Goal: Task Accomplishment & Management: Manage account settings

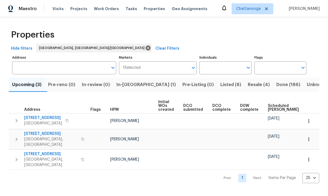
click at [220, 83] on span "Listed (8)" at bounding box center [230, 85] width 21 height 8
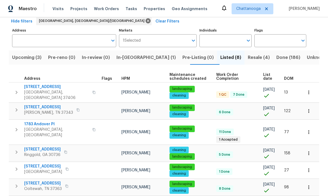
scroll to position [34, 0]
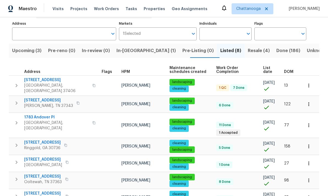
click at [36, 140] on span "[STREET_ADDRESS]" at bounding box center [42, 142] width 36 height 5
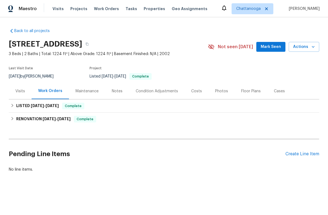
click at [307, 155] on div "Create Line Item" at bounding box center [302, 154] width 34 height 5
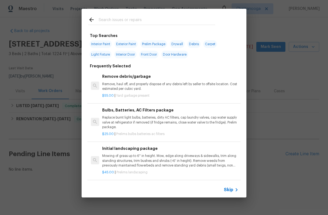
click at [104, 17] on input "text" at bounding box center [157, 20] width 116 height 8
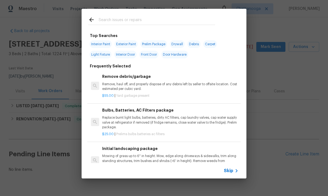
type input "G"
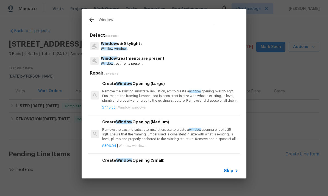
type input "Window"
click at [176, 45] on div "Window s & Skylights Window window s" at bounding box center [163, 46] width 151 height 15
click at [131, 47] on p "Window window s" at bounding box center [122, 49] width 42 height 5
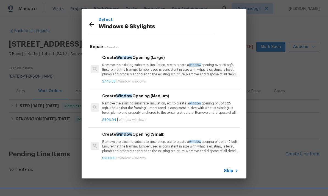
click at [160, 69] on p "Remove the existing substrate, insulation, etc to create a window opening over …" at bounding box center [170, 70] width 136 height 14
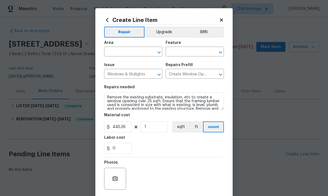
click at [125, 52] on input "text" at bounding box center [125, 52] width 43 height 9
click at [133, 76] on li "Interior Overall" at bounding box center [133, 73] width 58 height 9
type input "Interior Overall"
click at [186, 52] on input "text" at bounding box center [186, 52] width 43 height 9
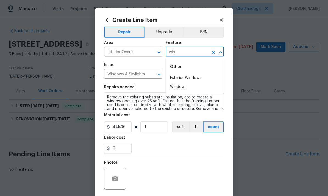
click at [187, 79] on li "Exterior Windows" at bounding box center [194, 78] width 58 height 9
type input "Exterior Windows"
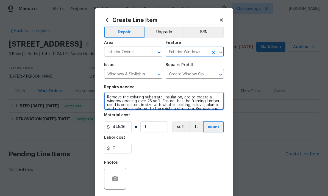
click at [139, 102] on textarea "Remove the existing substrate, insulation, etc to create a window opening over …" at bounding box center [164, 101] width 120 height 18
click at [152, 102] on textarea "Remove the existing substrate, insulation, etc to create a window opening over …" at bounding box center [164, 101] width 120 height 18
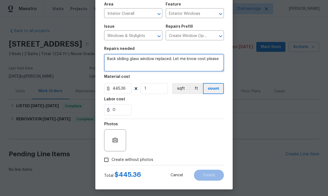
scroll to position [41, 0]
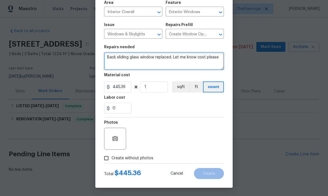
type textarea "Back sliding glass window replaced. Let me know cost please"
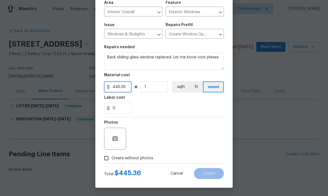
click at [124, 86] on input "445.36" at bounding box center [117, 87] width 27 height 11
type input "1"
click at [114, 143] on button "button" at bounding box center [114, 138] width 13 height 13
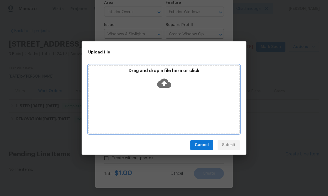
click at [167, 85] on icon at bounding box center [164, 82] width 14 height 9
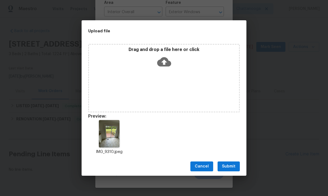
click at [286, 15] on div "Upload file Drag and drop a file here or click Preview: IMG_9310.jpeg Cancel Su…" at bounding box center [164, 98] width 328 height 196
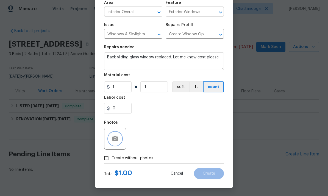
scroll to position [41, 0]
click at [195, 108] on div "0" at bounding box center [164, 108] width 120 height 11
click at [120, 161] on span "Create without photos" at bounding box center [132, 159] width 42 height 6
click at [111, 161] on input "Create without photos" at bounding box center [106, 158] width 10 height 10
checkbox input "true"
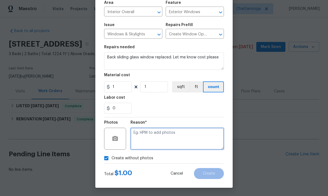
click at [169, 137] on textarea at bounding box center [176, 139] width 93 height 22
type textarea "."
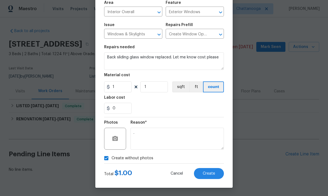
click at [187, 106] on div "0" at bounding box center [164, 108] width 120 height 11
click at [113, 136] on icon "button" at bounding box center [115, 139] width 7 height 7
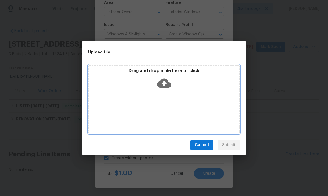
click at [171, 88] on div "Drag and drop a file here or click" at bounding box center [164, 80] width 150 height 24
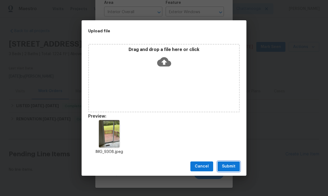
click at [231, 167] on span "Submit" at bounding box center [228, 166] width 13 height 7
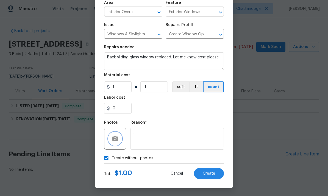
checkbox input "false"
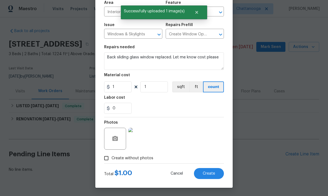
click at [205, 173] on span "Create" at bounding box center [209, 174] width 12 height 4
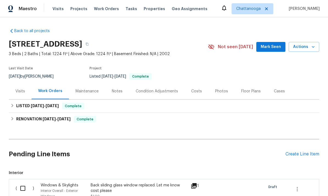
click at [307, 154] on div "Create Line Item" at bounding box center [302, 154] width 34 height 5
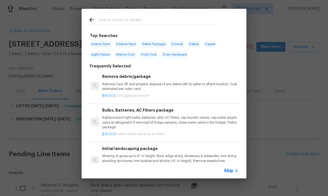
click at [109, 16] on input "text" at bounding box center [157, 20] width 116 height 8
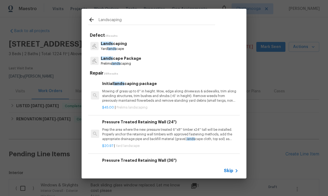
type input "Landscaping"
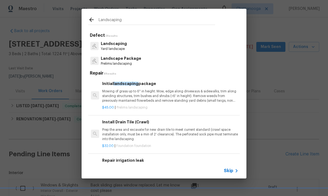
click at [110, 45] on p "Landscaping" at bounding box center [114, 44] width 26 height 6
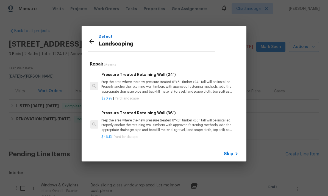
scroll to position [0, 1]
click at [92, 40] on icon at bounding box center [91, 41] width 7 height 7
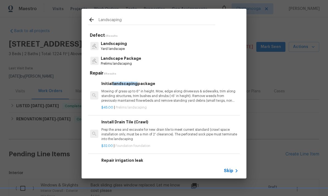
scroll to position [0, 1]
click at [109, 19] on input "Landscaping" at bounding box center [157, 20] width 116 height 8
type input "L"
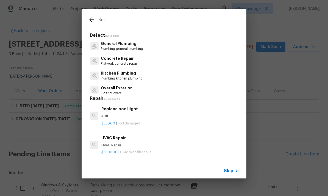
type input "Brush"
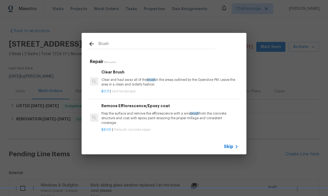
click at [123, 78] on p "Clear and haul away all of the brush in the areas outlined by the Opendoor PM. …" at bounding box center [169, 82] width 136 height 9
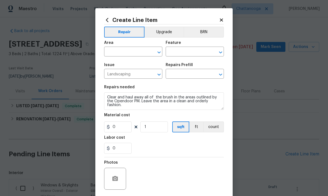
type input "Clear Brush $0.11"
type input "0.11"
click at [116, 52] on input "text" at bounding box center [125, 52] width 43 height 9
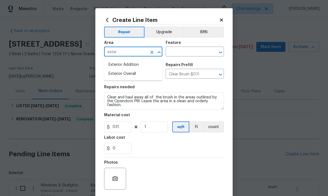
click at [121, 77] on li "Exterior Overall" at bounding box center [133, 73] width 58 height 9
type input "Exterior Overall"
click at [173, 54] on input "text" at bounding box center [186, 52] width 43 height 9
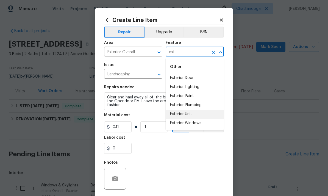
click at [176, 115] on li "Exterior Unit" at bounding box center [194, 114] width 58 height 9
type input "Exterior Unit"
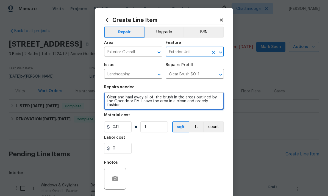
click at [132, 100] on textarea "Clear and haul away all of the brush in the areas outlined by the Opendoor PM. …" at bounding box center [164, 101] width 120 height 18
click at [137, 101] on textarea "Clear and haul away all of the brush in the areas outlined by the Opendoor PM. …" at bounding box center [164, 101] width 120 height 18
click at [136, 101] on textarea "Clear and haul away all of the brush in the areas outlined by the Opendoor PM. …" at bounding box center [164, 101] width 120 height 18
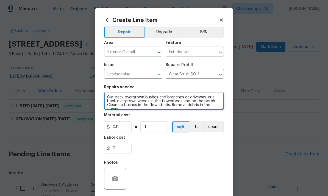
scroll to position [1, 0]
type textarea "Cut back overgrown bushes and branches at driveway, cut back overgrown weeds in…"
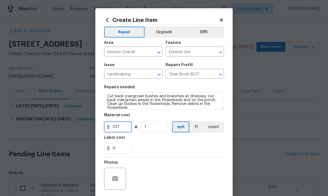
click at [121, 132] on input "0.11" at bounding box center [117, 127] width 27 height 11
type input "500"
click at [146, 142] on div "Labor cost" at bounding box center [164, 139] width 120 height 7
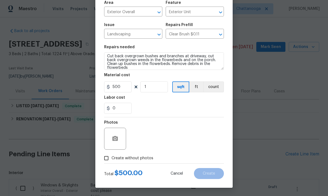
scroll to position [41, 0]
click at [114, 137] on icon "button" at bounding box center [114, 138] width 5 height 5
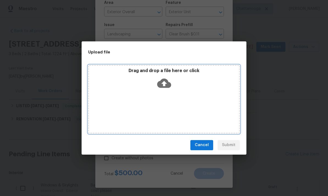
click at [160, 80] on icon at bounding box center [164, 83] width 14 height 14
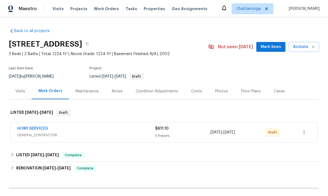
click at [68, 133] on span "GENERAL_CONTRACTOR" at bounding box center [86, 135] width 138 height 5
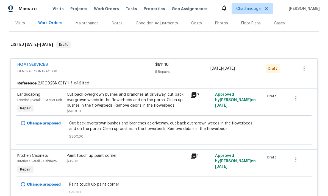
scroll to position [55, 0]
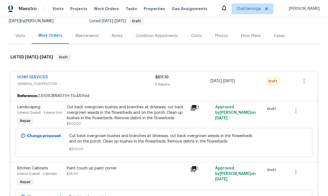
click at [58, 85] on span "GENERAL_CONTRACTOR" at bounding box center [86, 83] width 138 height 5
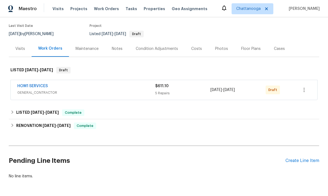
scroll to position [42, 0]
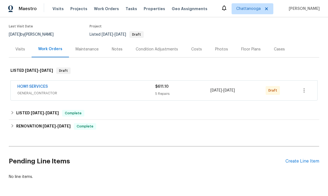
click at [47, 85] on link "HOM1 SERVICES" at bounding box center [32, 87] width 30 height 4
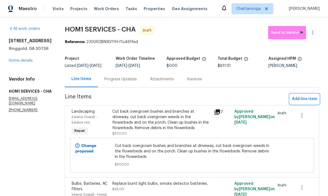
click at [314, 101] on span "Add line item" at bounding box center [304, 99] width 25 height 7
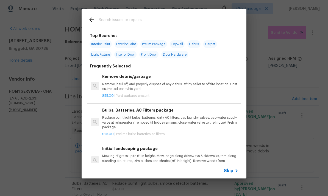
click at [184, 22] on input "text" at bounding box center [157, 20] width 116 height 8
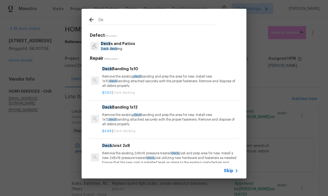
type input "D"
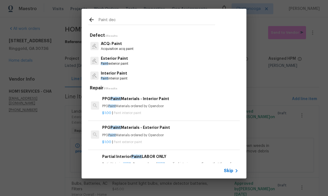
type input "Paint deck"
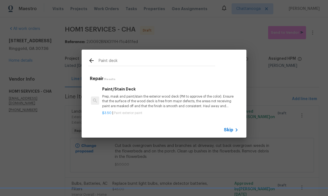
click at [112, 102] on p "Prep, mask and paint/stain the exterior wood deck (PM to approve of the color).…" at bounding box center [170, 101] width 136 height 14
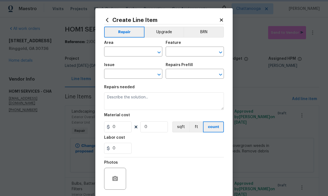
type input "Overall Paint"
type input "Exterior Paint"
type input "Paint/Stain Deck $3.50"
type textarea "Prep, mask and paint/stain the exterior wood deck (PM to approve of the color).…"
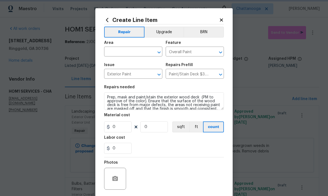
type input "3.5"
click at [154, 133] on input "1" at bounding box center [153, 127] width 27 height 11
type input "450"
click at [189, 147] on div "0" at bounding box center [164, 148] width 120 height 11
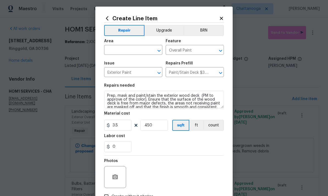
scroll to position [1, 0]
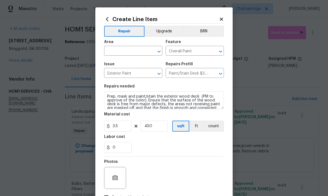
click at [130, 52] on input "text" at bounding box center [125, 51] width 43 height 9
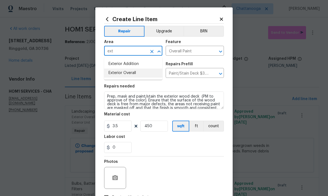
click at [138, 72] on li "Exterior Overall" at bounding box center [133, 73] width 58 height 9
type input "Exterior Overall"
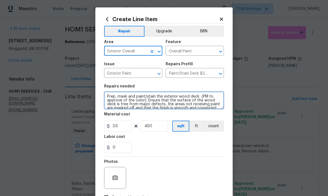
click at [164, 99] on textarea "Prep, mask and paint/stain the exterior wood deck (PM to approve of the color).…" at bounding box center [164, 101] width 120 height 18
click at [156, 103] on textarea "Prep, mask and paint/stain the exterior wood deck (PM to approve of the color).…" at bounding box center [164, 101] width 120 height 18
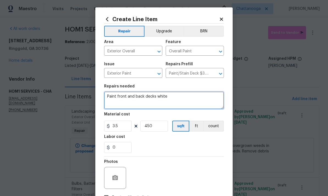
type textarea "Paint front and back decks white"
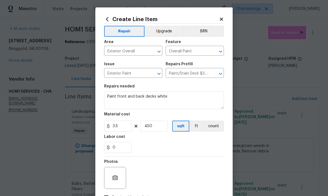
click at [192, 155] on section "Repairs needed Paint front and back decks white Material cost 3.5 450 sqft ft c…" at bounding box center [164, 118] width 120 height 75
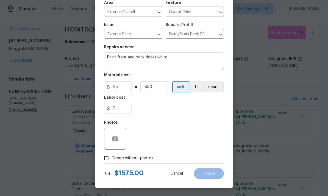
scroll to position [41, 0]
click at [106, 159] on input "Create without photos" at bounding box center [106, 158] width 10 height 10
checkbox input "true"
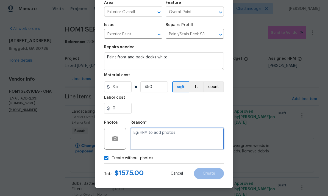
click at [198, 140] on textarea at bounding box center [176, 139] width 93 height 22
type textarea "."
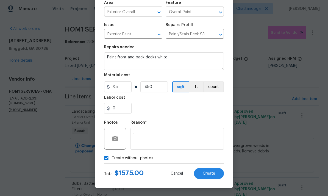
click at [200, 113] on div "0" at bounding box center [164, 108] width 120 height 11
click at [157, 78] on div "Material cost" at bounding box center [164, 76] width 120 height 7
click at [126, 87] on input "3.5" at bounding box center [117, 87] width 27 height 11
type input "2.5"
click at [210, 97] on div "Labor cost" at bounding box center [164, 99] width 120 height 7
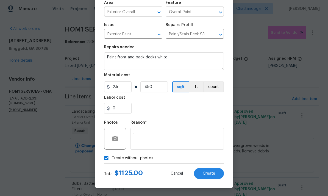
click at [202, 109] on div "0" at bounding box center [164, 108] width 120 height 11
click at [210, 173] on span "Create" at bounding box center [209, 174] width 12 height 4
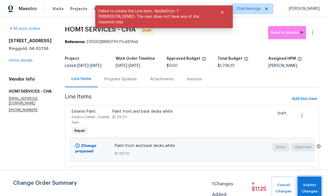
click at [310, 186] on span "Submit Changes" at bounding box center [309, 188] width 18 height 13
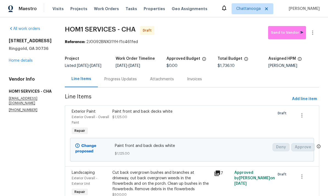
click at [17, 63] on link "Home details" at bounding box center [21, 61] width 24 height 4
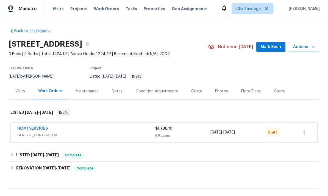
click at [194, 88] on div "Costs" at bounding box center [196, 91] width 24 height 16
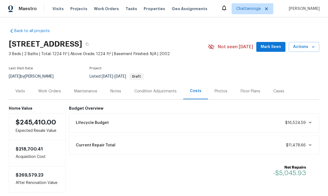
click at [12, 33] on icon at bounding box center [11, 31] width 2 height 4
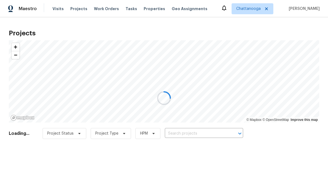
click at [148, 8] on div at bounding box center [164, 98] width 328 height 196
click at [150, 8] on div at bounding box center [164, 98] width 328 height 196
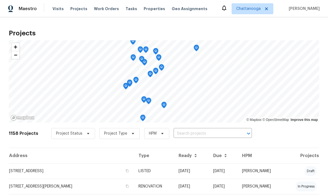
click at [144, 11] on span "Properties" at bounding box center [154, 8] width 21 height 5
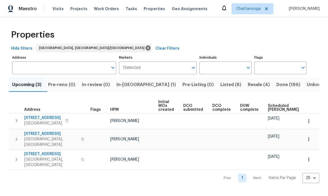
click at [220, 82] on span "Listed (8)" at bounding box center [230, 85] width 21 height 8
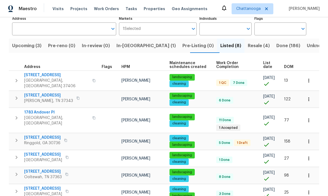
scroll to position [41, 0]
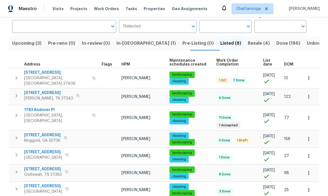
click at [39, 138] on span "Ringgold, GA 30736" at bounding box center [42, 140] width 36 height 5
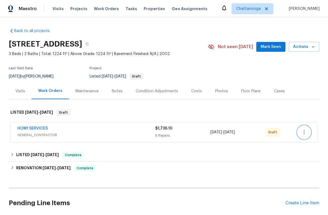
click at [304, 133] on icon "button" at bounding box center [304, 132] width 7 height 7
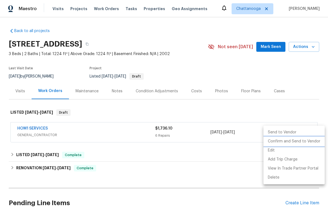
click at [305, 142] on li "Confirm and Send to Vendor" at bounding box center [293, 141] width 61 height 9
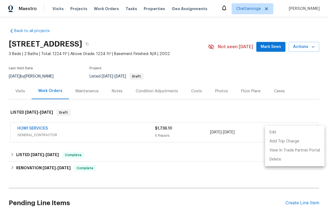
click at [144, 3] on div at bounding box center [164, 107] width 328 height 215
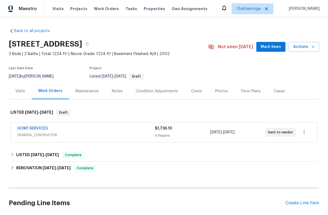
click at [148, 9] on span "Properties" at bounding box center [154, 8] width 21 height 5
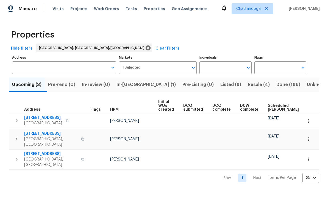
click at [202, 96] on div "Upcoming (3) Pre-reno (0) In-review (0) In-reno (1) Pre-Listing (0) Listed (8) …" at bounding box center [164, 128] width 310 height 109
click at [220, 83] on span "Listed (8)" at bounding box center [230, 85] width 21 height 8
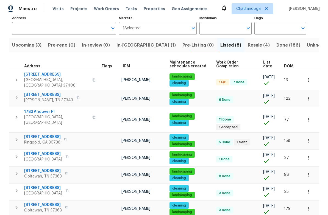
scroll to position [39, 0]
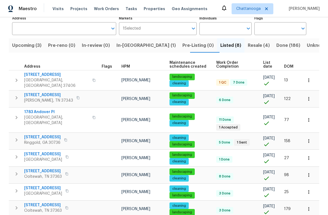
click at [36, 186] on span "6113 Shadyway Ln" at bounding box center [43, 188] width 38 height 5
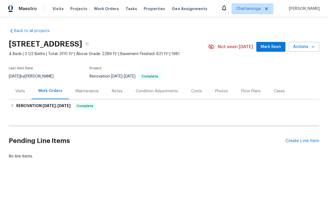
click at [306, 142] on div "Create Line Item" at bounding box center [302, 141] width 34 height 5
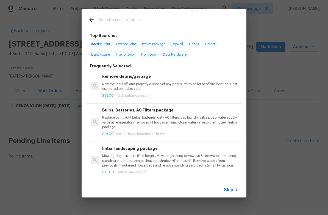
click at [305, 85] on div "Top Searches Interior Paint Exterior Paint Prelim Package Drywall Debris Carpet…" at bounding box center [164, 103] width 328 height 207
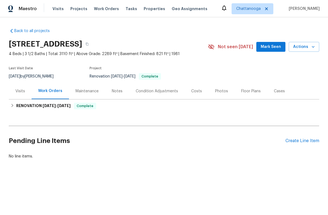
click at [193, 93] on div "Costs" at bounding box center [196, 91] width 11 height 5
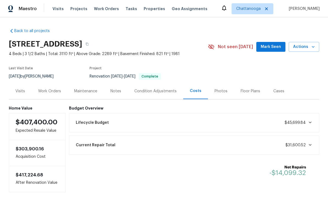
click at [48, 92] on div "Work Orders" at bounding box center [49, 91] width 23 height 5
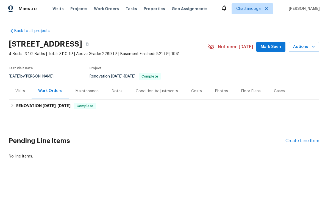
click at [14, 87] on div "Visits" at bounding box center [20, 91] width 23 height 16
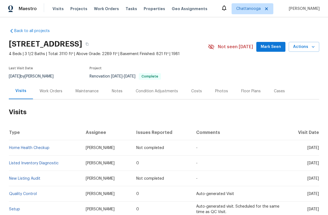
click at [53, 91] on div "Work Orders" at bounding box center [51, 91] width 23 height 5
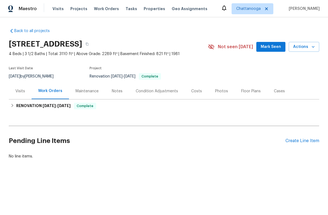
click at [307, 139] on div "Create Line Item" at bounding box center [302, 141] width 34 height 5
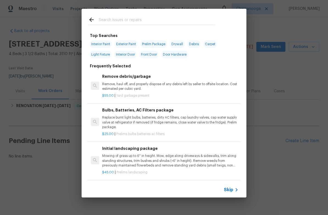
click at [162, 17] on input "text" at bounding box center [157, 20] width 116 height 8
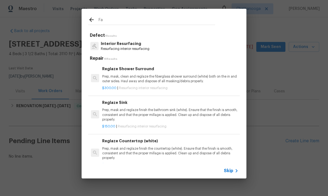
type input "F"
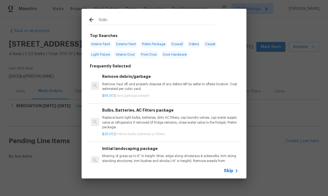
type input "Siding"
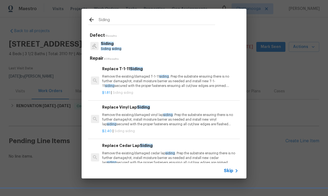
click at [114, 46] on p "Siding" at bounding box center [111, 44] width 21 height 6
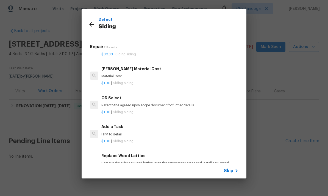
scroll to position [296, 1]
click at [108, 128] on div "Add a Task HPM to detail" at bounding box center [169, 129] width 136 height 13
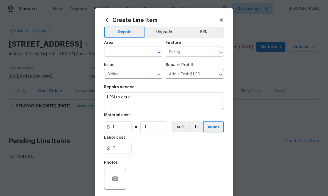
click at [117, 48] on input "text" at bounding box center [125, 52] width 43 height 9
click at [116, 73] on li "Exterior Overall" at bounding box center [133, 73] width 58 height 9
type input "Exterior Overall"
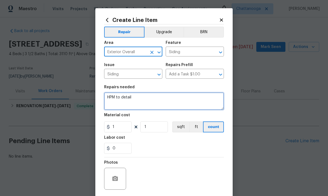
click at [137, 99] on textarea "HPM to detail" at bounding box center [164, 101] width 120 height 18
type textarea "H"
type textarea "Replace rotted facia and paint to match"
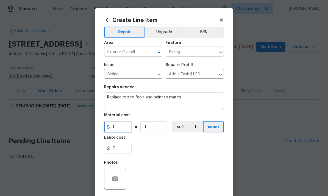
click at [120, 129] on input "1" at bounding box center [117, 127] width 27 height 11
type input "250"
click at [192, 157] on section "Repairs needed Replace rotted facia and paint to match Material cost 250 1 sqft…" at bounding box center [164, 119] width 120 height 75
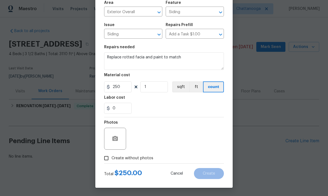
scroll to position [41, 0]
click at [109, 161] on input "Create without photos" at bounding box center [106, 158] width 10 height 10
click at [116, 140] on icon "button" at bounding box center [114, 138] width 5 height 5
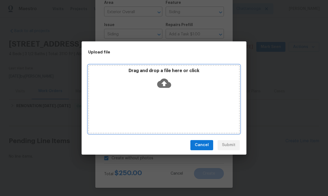
click at [165, 75] on div "Drag and drop a file here or click" at bounding box center [164, 80] width 150 height 24
click at [161, 85] on icon at bounding box center [164, 82] width 14 height 9
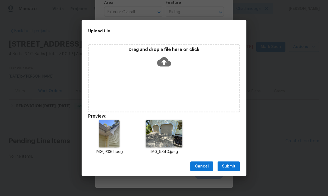
click at [230, 167] on span "Submit" at bounding box center [228, 166] width 13 height 7
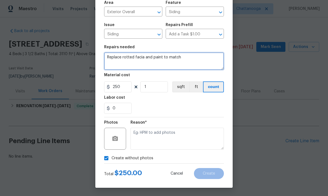
click at [189, 62] on textarea "Replace rotted facia and paint to match" at bounding box center [164, 61] width 120 height 18
checkbox input "false"
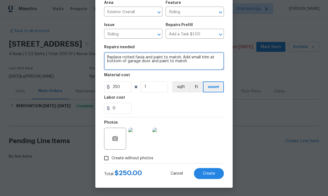
type textarea "Replace rotted facia and paint to match. Add small trim at bottom of garage doo…"
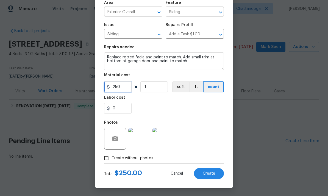
click at [124, 88] on input "250" at bounding box center [117, 87] width 27 height 11
type input "370"
click at [215, 105] on div "0" at bounding box center [164, 108] width 120 height 11
click at [214, 174] on span "Create" at bounding box center [209, 174] width 12 height 4
type input "0"
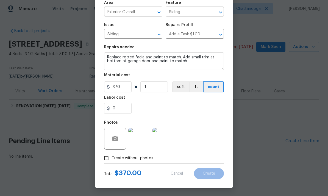
type input "0"
checkbox input "true"
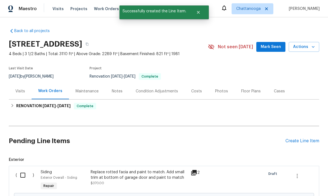
click at [309, 141] on div "Create Line Item" at bounding box center [302, 141] width 34 height 5
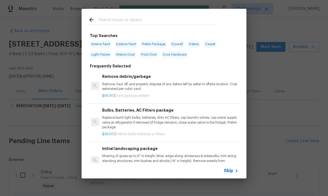
click at [153, 19] on input "text" at bounding box center [157, 20] width 116 height 8
type input "G"
type input "Windo"
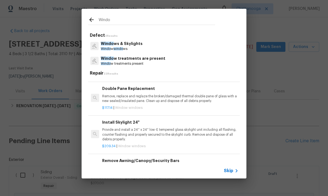
scroll to position [217, 0]
click at [169, 96] on p "Remove, replace and reglaze the broken/damaged thermal double pane of glass wit…" at bounding box center [170, 98] width 136 height 9
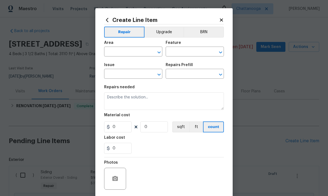
type input "Windows & Skylights"
type textarea "Remove, replace and reglaze the broken/damaged thermal double pane of glass wit…"
type input "1"
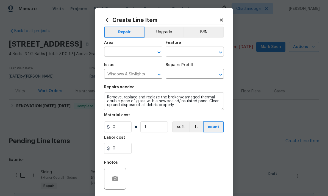
type input "Double Pane Replacement $117.14"
type input "117.14"
click at [130, 53] on input "text" at bounding box center [125, 52] width 43 height 9
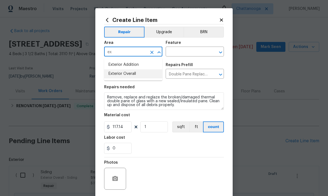
click at [139, 72] on li "Exterior Overall" at bounding box center [133, 73] width 58 height 9
type input "Exterior Overall"
click at [187, 51] on input "text" at bounding box center [186, 52] width 43 height 9
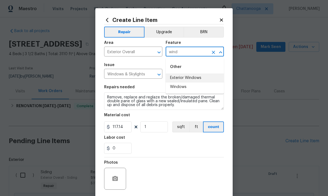
click at [203, 74] on li "Exterior Windows" at bounding box center [194, 78] width 58 height 9
type input "Exterior Windows"
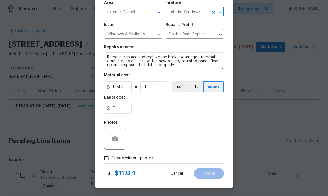
scroll to position [41, 0]
click at [118, 138] on icon "button" at bounding box center [114, 138] width 5 height 5
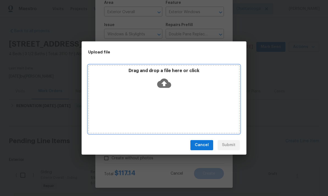
click at [171, 81] on div "Drag and drop a file here or click" at bounding box center [164, 80] width 150 height 24
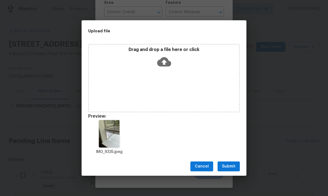
click at [229, 167] on span "Submit" at bounding box center [228, 166] width 13 height 7
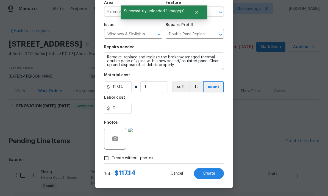
click at [215, 170] on button "Create" at bounding box center [209, 173] width 30 height 11
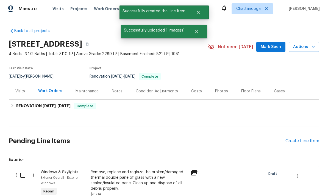
click at [308, 144] on div "Create Line Item" at bounding box center [302, 141] width 34 height 5
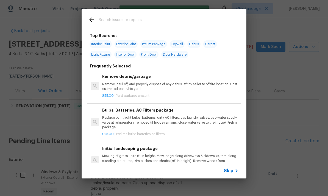
click at [156, 17] on input "text" at bounding box center [157, 20] width 116 height 8
type input "Toilet"
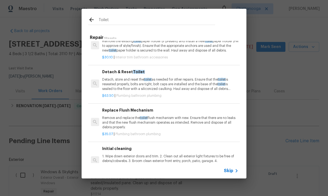
scroll to position [265, 0]
click at [171, 117] on p "Remove and replace the toilet flush mechanism with new. Ensure that there are n…" at bounding box center [170, 123] width 136 height 14
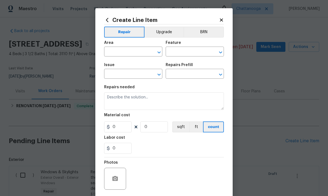
type input "Plumbing"
type input "Bathroom Plumbing"
type input "Replace Flush Mechanism $35.07"
type textarea "Remove and replace the toilet flush mechanism with new. Ensure that there are n…"
type input "35.07"
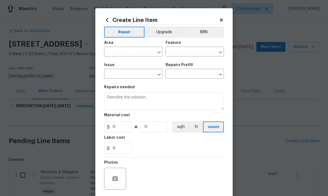
type input "1"
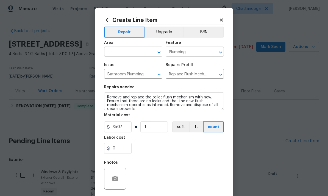
click at [126, 54] on input "text" at bounding box center [125, 52] width 43 height 9
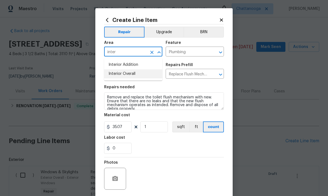
click at [137, 73] on li "Interior Overall" at bounding box center [133, 73] width 58 height 9
type input "Interior Overall"
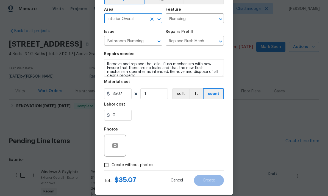
scroll to position [34, 0]
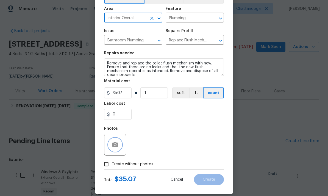
click at [119, 145] on button "button" at bounding box center [114, 144] width 13 height 13
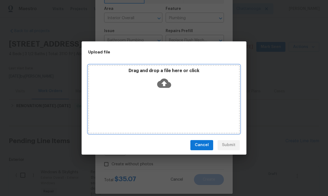
click at [166, 81] on icon at bounding box center [164, 82] width 14 height 9
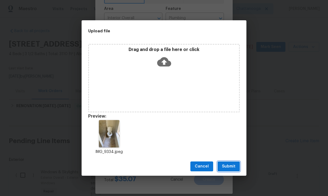
click at [234, 165] on span "Submit" at bounding box center [228, 166] width 13 height 7
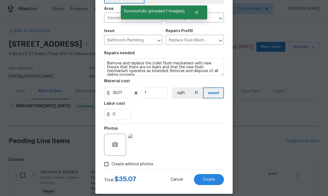
click at [215, 181] on span "Create" at bounding box center [209, 180] width 12 height 4
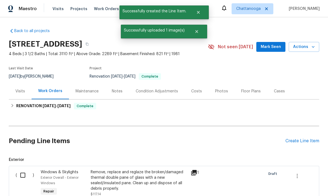
click at [307, 142] on div "Create Line Item" at bounding box center [302, 141] width 34 height 5
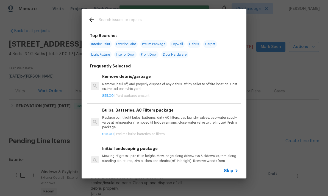
click at [154, 18] on input "text" at bounding box center [157, 20] width 116 height 8
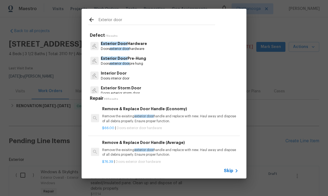
type input "Exterior door"
click at [151, 62] on div "Exterior Door Pre-Hung Doors exterior door pre hung" at bounding box center [163, 61] width 151 height 15
click at [142, 64] on p "Doors exterior door pre hung" at bounding box center [123, 63] width 45 height 5
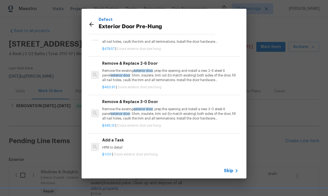
scroll to position [26, 0]
click at [113, 145] on p "HPM to detail" at bounding box center [170, 147] width 136 height 5
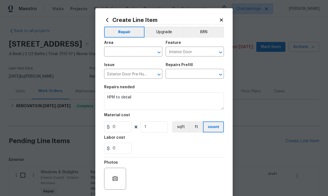
type input "Add a Task $1.00"
type input "1"
click at [127, 54] on input "text" at bounding box center [125, 52] width 43 height 9
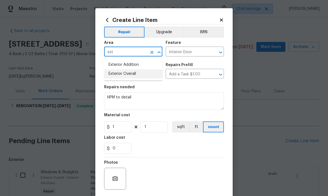
click at [142, 75] on li "Exterior Overall" at bounding box center [133, 73] width 58 height 9
type input "Exterior Overall"
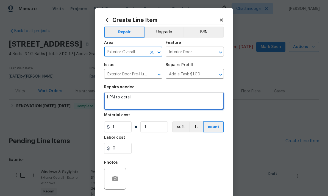
click at [151, 100] on textarea "HPM to detail" at bounding box center [164, 101] width 120 height 18
type textarea "H"
type textarea "Add wood filler and paint to match door"
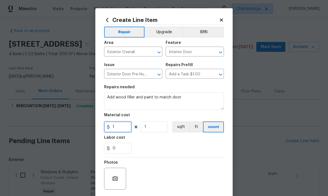
click at [120, 127] on input "1" at bounding box center [117, 127] width 27 height 11
type input "120"
click at [187, 153] on div "0" at bounding box center [164, 148] width 120 height 11
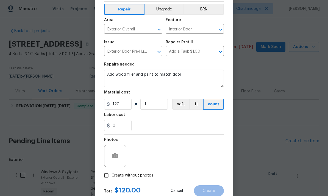
scroll to position [27, 0]
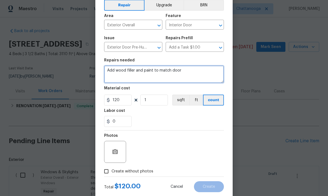
click at [136, 68] on textarea "Add wood filler and paint to match door" at bounding box center [164, 75] width 120 height 18
click at [135, 73] on textarea "Add wood filler and paint to match door" at bounding box center [164, 75] width 120 height 18
type textarea "Add wood filler in rotted area and paint to match door"
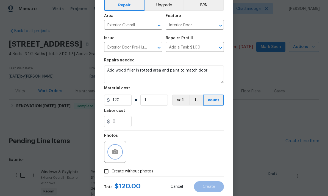
click at [117, 149] on button "button" at bounding box center [114, 151] width 13 height 13
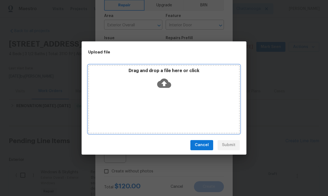
click at [164, 78] on icon at bounding box center [164, 83] width 14 height 14
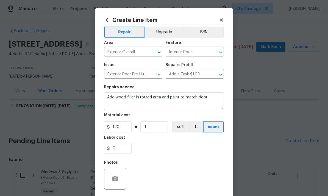
scroll to position [27, 0]
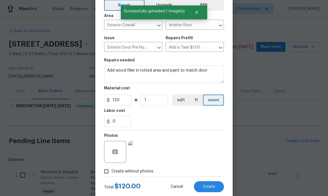
click at [215, 184] on button "Create" at bounding box center [209, 186] width 30 height 11
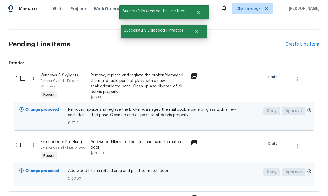
scroll to position [97, 0]
click at [21, 77] on input "checkbox" at bounding box center [25, 78] width 16 height 12
checkbox input "true"
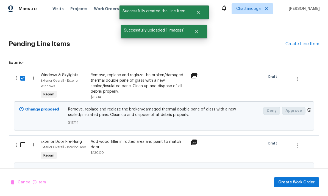
click at [20, 145] on input "checkbox" at bounding box center [25, 145] width 16 height 12
checkbox input "true"
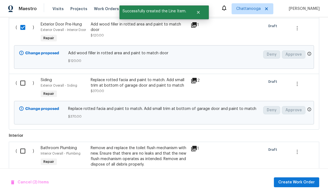
scroll to position [216, 0]
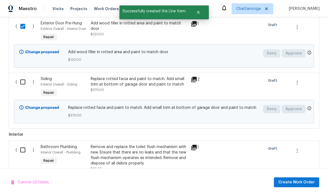
click at [26, 88] on input "checkbox" at bounding box center [25, 82] width 16 height 12
checkbox input "true"
click at [17, 153] on input "checkbox" at bounding box center [25, 150] width 16 height 12
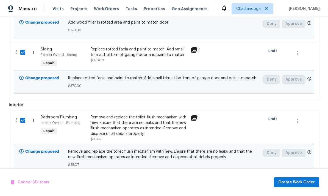
scroll to position [245, 0]
click at [306, 181] on span "Create Work Order" at bounding box center [296, 182] width 36 height 7
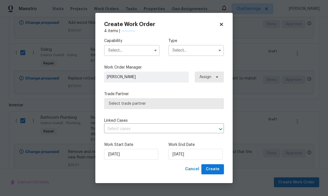
checkbox input "false"
click at [114, 51] on input "text" at bounding box center [131, 50] width 55 height 11
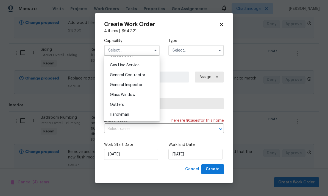
scroll to position [249, 0]
click at [120, 75] on span "General Contractor" at bounding box center [127, 76] width 35 height 4
type input "General Contractor"
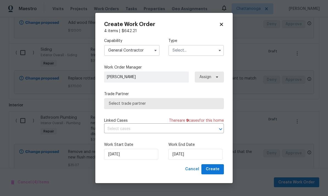
click at [190, 50] on input "text" at bounding box center [195, 50] width 55 height 11
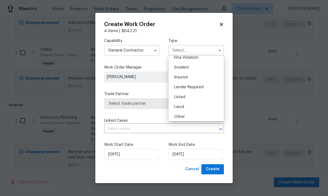
scroll to position [15, 0]
click at [175, 97] on span "Listed" at bounding box center [179, 97] width 11 height 4
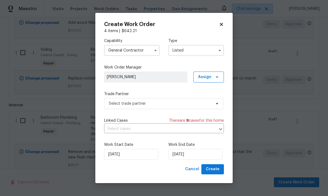
type input "Listed"
click at [210, 77] on span "Assign" at bounding box center [204, 76] width 13 height 5
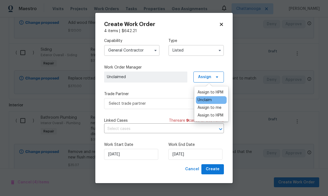
click at [198, 115] on div "Assign to HPM" at bounding box center [210, 115] width 26 height 5
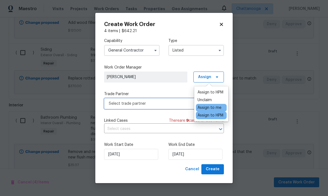
click at [152, 103] on span "Select trade partner" at bounding box center [160, 103] width 102 height 5
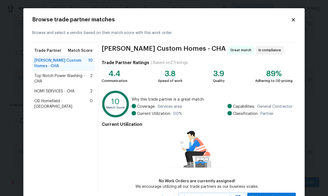
click at [44, 89] on span "HOM1 SERVICES - CHA" at bounding box center [54, 91] width 40 height 5
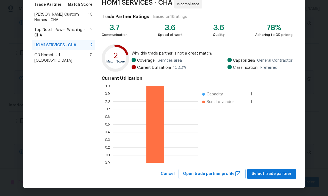
scroll to position [46, 0]
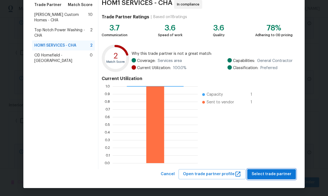
click at [271, 178] on button "Select trade partner" at bounding box center [271, 174] width 49 height 10
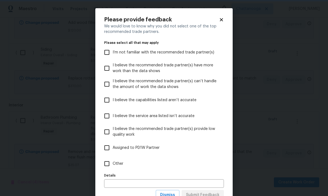
scroll to position [0, 0]
click at [112, 162] on input "Other" at bounding box center [107, 164] width 12 height 12
checkbox input "true"
click at [171, 181] on input "text" at bounding box center [164, 183] width 120 height 9
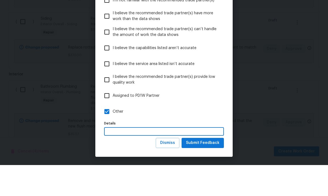
scroll to position [21, 0]
click at [210, 171] on span "Submit Feedback" at bounding box center [202, 174] width 33 height 7
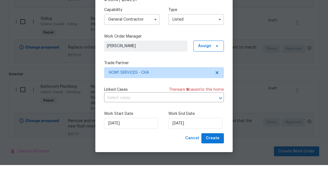
scroll to position [21, 0]
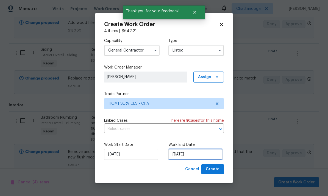
click at [204, 155] on input "[DATE]" at bounding box center [195, 154] width 54 height 11
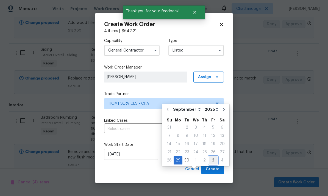
click at [213, 157] on div "3" at bounding box center [213, 161] width 9 height 8
type input "[DATE]"
select select "9"
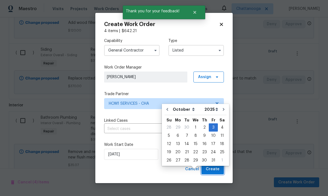
click at [216, 169] on span "Create" at bounding box center [213, 169] width 14 height 7
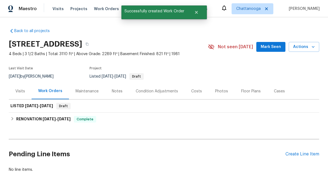
scroll to position [0, 0]
